Goal: Task Accomplishment & Management: Complete application form

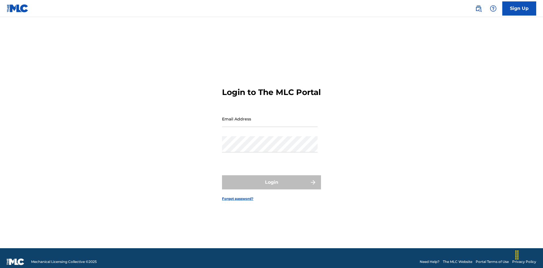
scroll to position [7, 0]
click at [519, 8] on link "Sign Up" at bounding box center [519, 8] width 34 height 14
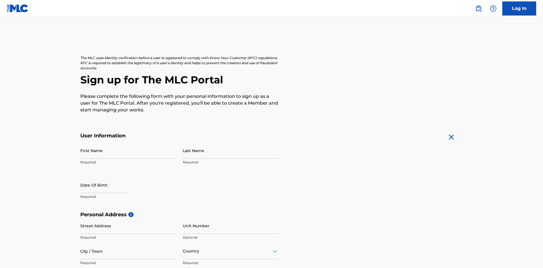
click at [128, 143] on input "First Name" at bounding box center [128, 151] width 96 height 16
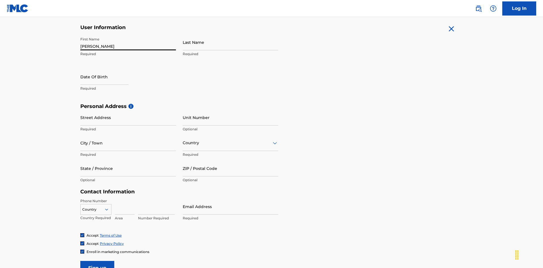
type input "[PERSON_NAME]"
click at [231, 42] on input "Last Name" at bounding box center [231, 42] width 96 height 16
type input "Ribble"
click at [109, 69] on input "text" at bounding box center [104, 77] width 48 height 16
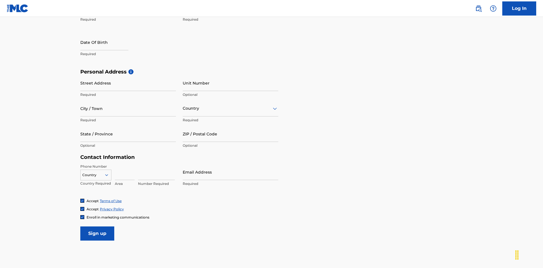
select select "7"
select select "2025"
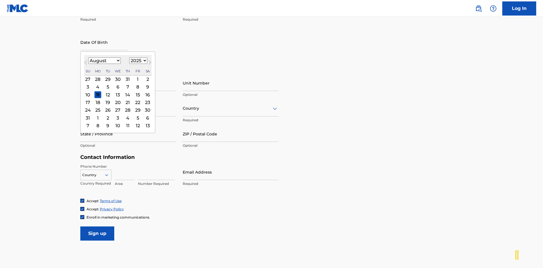
click at [104, 61] on select "January February March April May June July August September October November De…" at bounding box center [104, 60] width 33 height 7
select select "0"
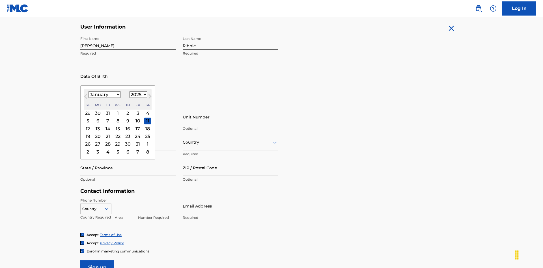
click at [137, 94] on select "1900 1901 1902 1903 1904 1905 1906 1907 1908 1909 1910 1911 1912 1913 1914 1915…" at bounding box center [138, 94] width 18 height 7
select select "1985"
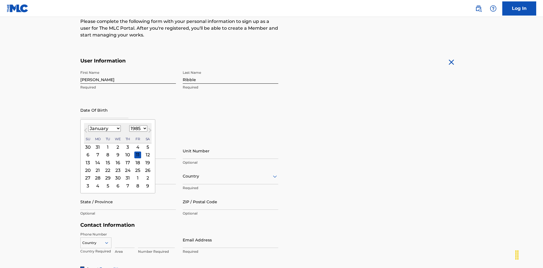
click at [137, 128] on select "1900 1901 1902 1903 1904 1905 1906 1907 1908 1909 1910 1911 1912 1913 1914 1915…" at bounding box center [138, 128] width 18 height 7
click at [107, 152] on div "8" at bounding box center [107, 155] width 7 height 7
type input "January 8 1985"
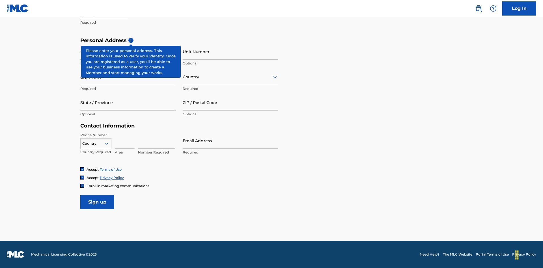
click at [128, 51] on input "Street Address" at bounding box center [128, 52] width 96 height 16
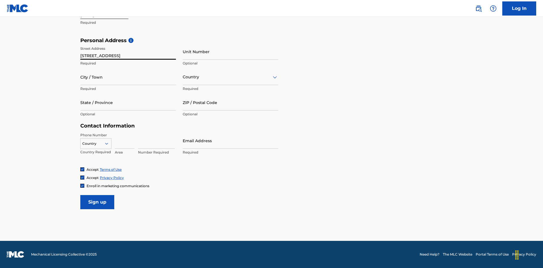
type input "9909 Elks Run Rd"
click at [128, 77] on input "City / Town" at bounding box center [128, 77] width 96 height 16
type input "Roseville"
click at [183, 77] on input "text" at bounding box center [183, 77] width 1 height 6
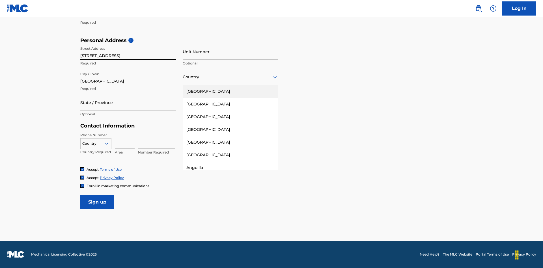
click at [231, 91] on div "United States" at bounding box center [230, 91] width 95 height 13
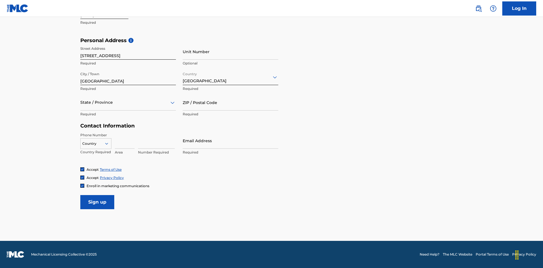
click at [128, 102] on div at bounding box center [128, 102] width 96 height 7
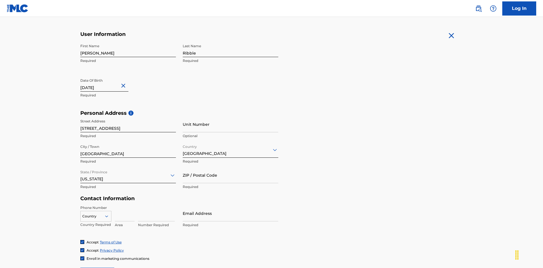
click at [231, 167] on input "ZIP / Postal Code" at bounding box center [231, 175] width 96 height 16
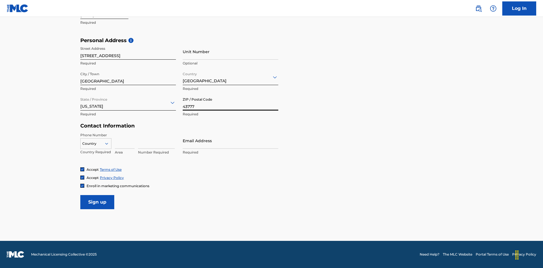
type input "43777"
click at [109, 143] on icon at bounding box center [106, 143] width 5 height 5
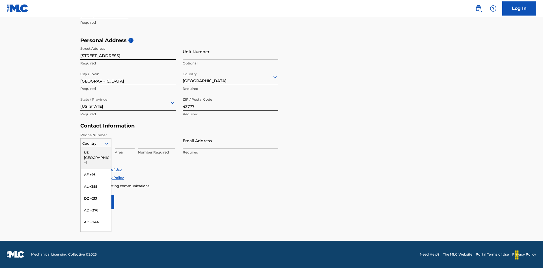
click at [96, 152] on div "US, CA +1" at bounding box center [96, 158] width 31 height 22
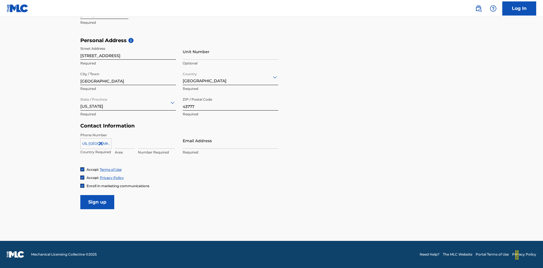
click at [125, 141] on input at bounding box center [125, 141] width 20 height 16
type input "740"
click at [156, 141] on input at bounding box center [156, 141] width 37 height 16
type input "8086351"
click at [231, 141] on input "Email Address" at bounding box center [231, 141] width 96 height 16
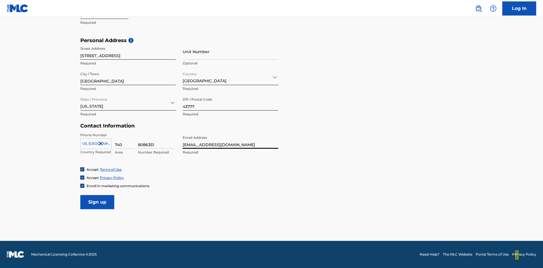
type input "[EMAIL_ADDRESS][DOMAIN_NAME]"
click at [97, 202] on input "Sign up" at bounding box center [97, 202] width 34 height 14
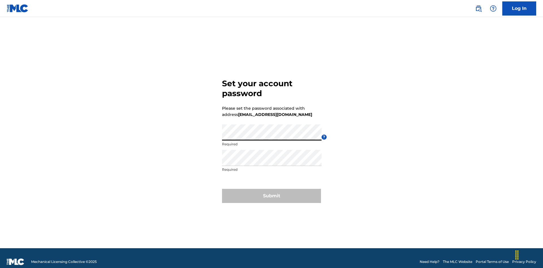
scroll to position [7, 0]
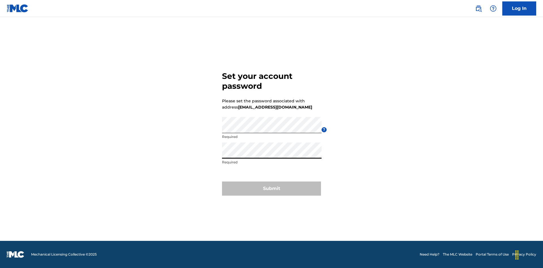
click at [272, 192] on button "Submit" at bounding box center [271, 189] width 99 height 14
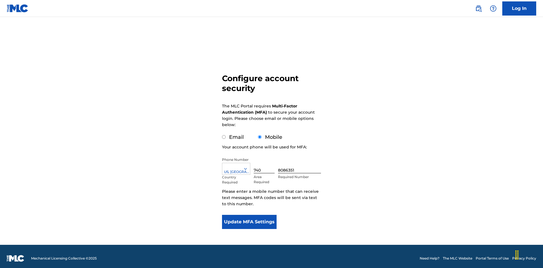
scroll to position [0, 0]
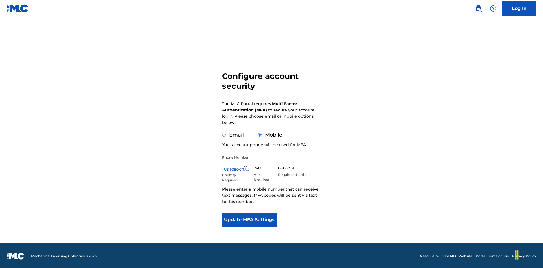
click at [224, 133] on input "Email" at bounding box center [224, 135] width 4 height 4
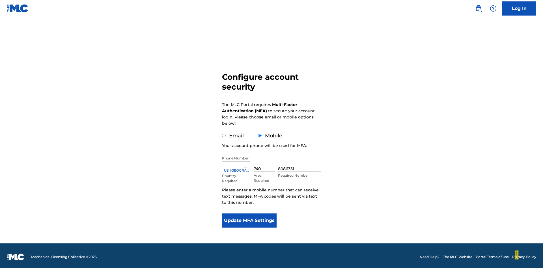
radio input "true"
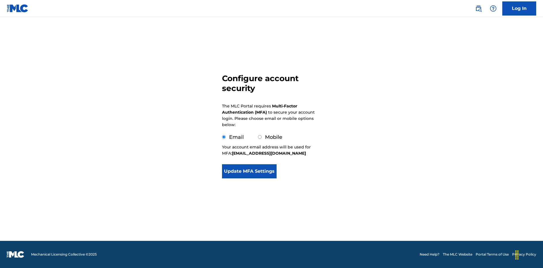
click at [249, 178] on button "Update MFA Settings" at bounding box center [249, 171] width 55 height 14
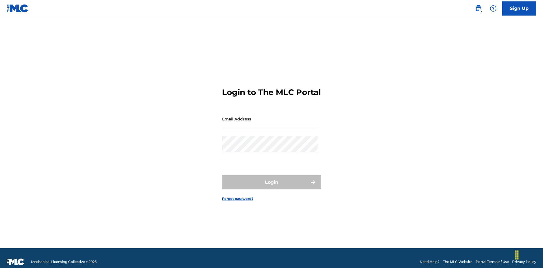
click at [270, 116] on input "Email Address" at bounding box center [270, 119] width 96 height 16
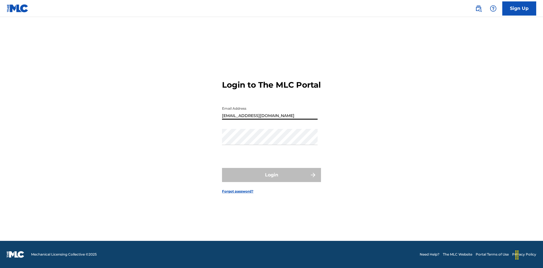
type input "[EMAIL_ADDRESS][DOMAIN_NAME]"
click at [272, 180] on button "Login" at bounding box center [271, 175] width 99 height 14
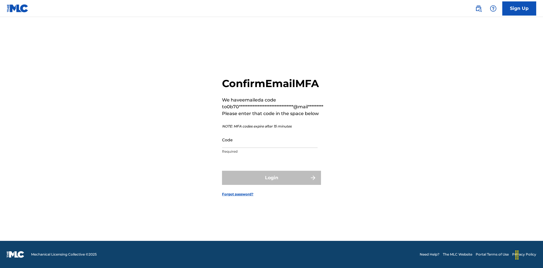
click at [270, 140] on input "Code" at bounding box center [270, 140] width 96 height 16
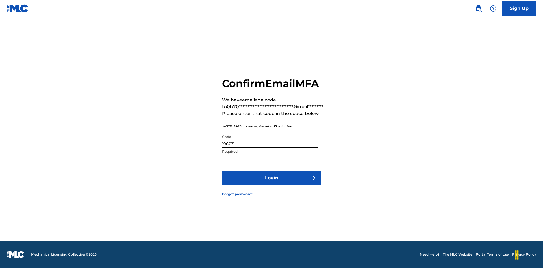
type input "196771"
click at [272, 178] on button "Login" at bounding box center [271, 178] width 99 height 14
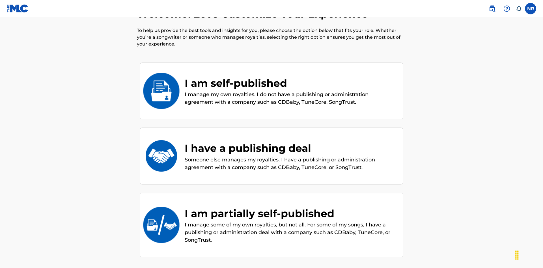
scroll to position [25, 0]
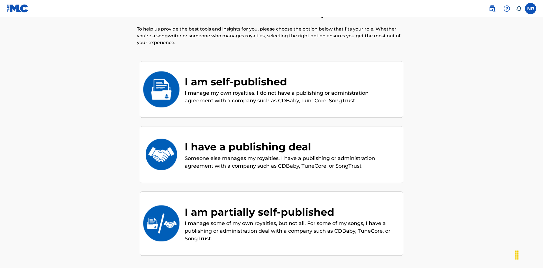
click at [291, 204] on div "I am partially self-published" at bounding box center [291, 211] width 213 height 15
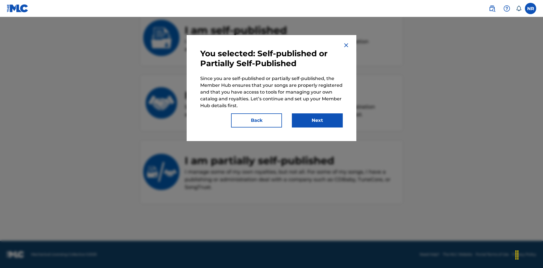
click at [317, 120] on button "Next" at bounding box center [317, 120] width 51 height 14
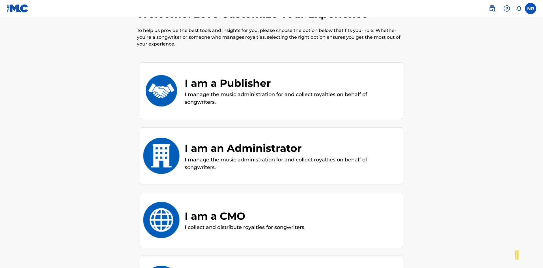
scroll to position [25, 0]
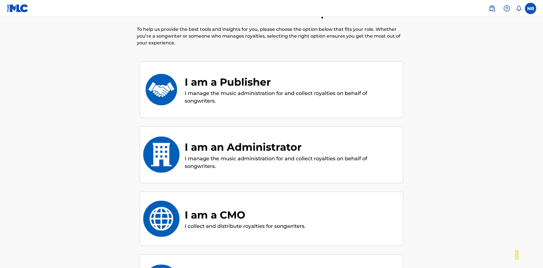
click at [291, 74] on div "I am a Publisher" at bounding box center [291, 81] width 213 height 15
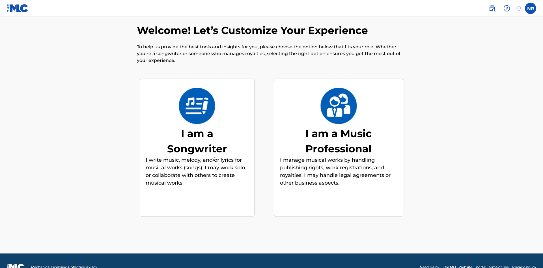
scroll to position [8, 0]
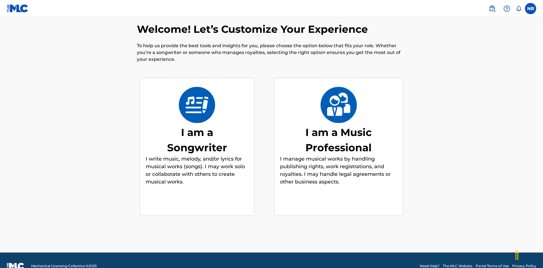
click at [339, 128] on div "I am a Music Professional" at bounding box center [338, 140] width 85 height 31
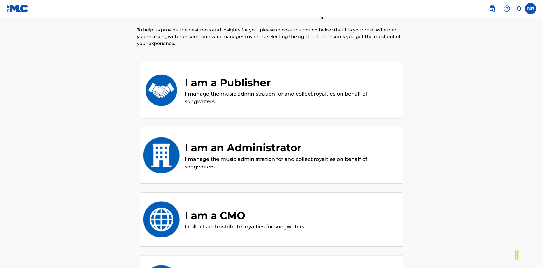
scroll to position [25, 0]
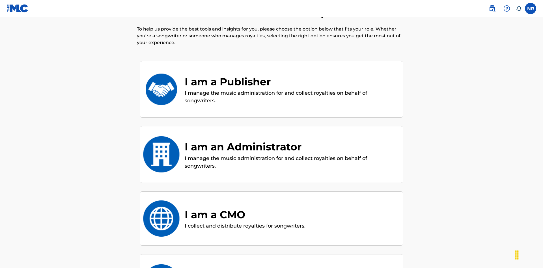
click at [291, 139] on div "I am an Administrator" at bounding box center [291, 146] width 213 height 15
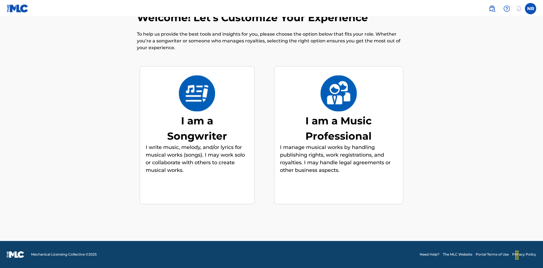
click at [339, 128] on div "I am a Music Professional" at bounding box center [338, 128] width 85 height 31
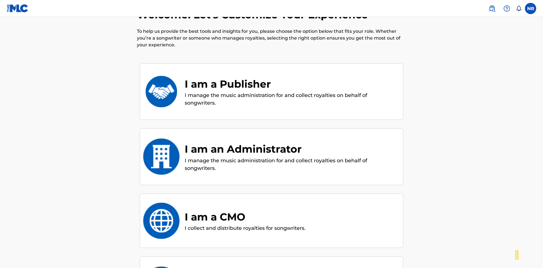
scroll to position [25, 0]
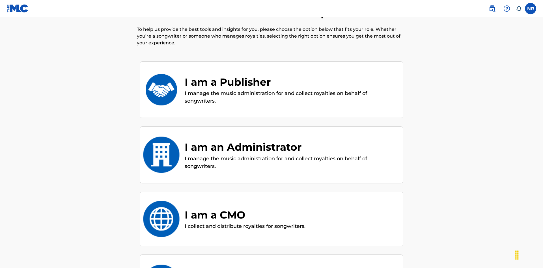
click at [246, 207] on div "I am a CMO" at bounding box center [245, 214] width 121 height 15
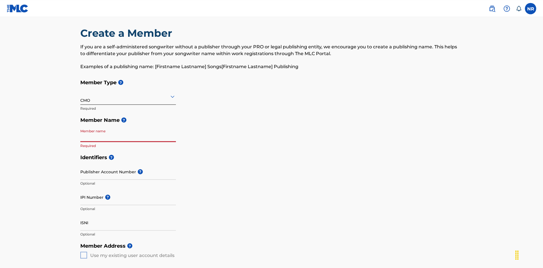
scroll to position [60, 0]
